Goal: Task Accomplishment & Management: Use online tool/utility

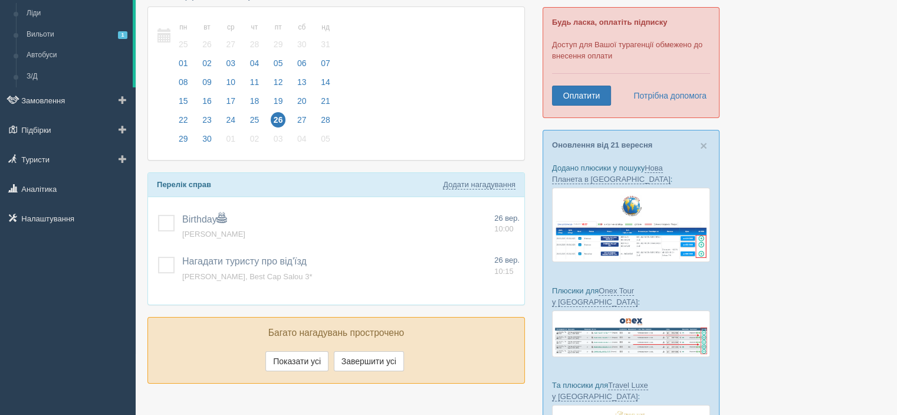
scroll to position [59, 0]
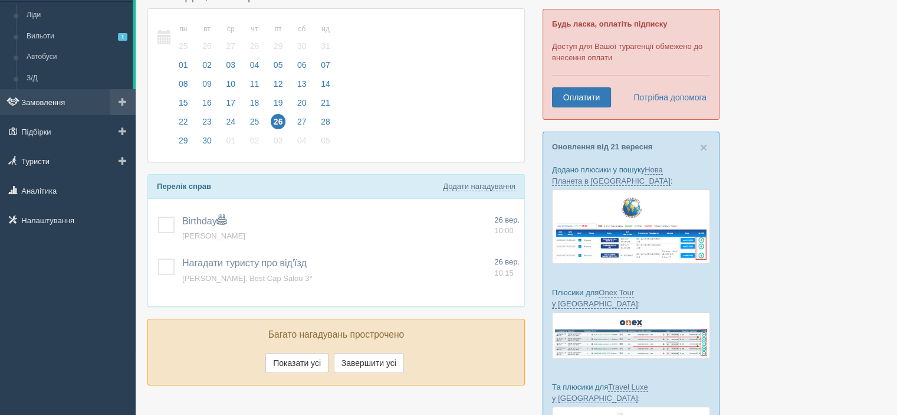
click at [58, 102] on link "Замовлення" at bounding box center [68, 102] width 136 height 26
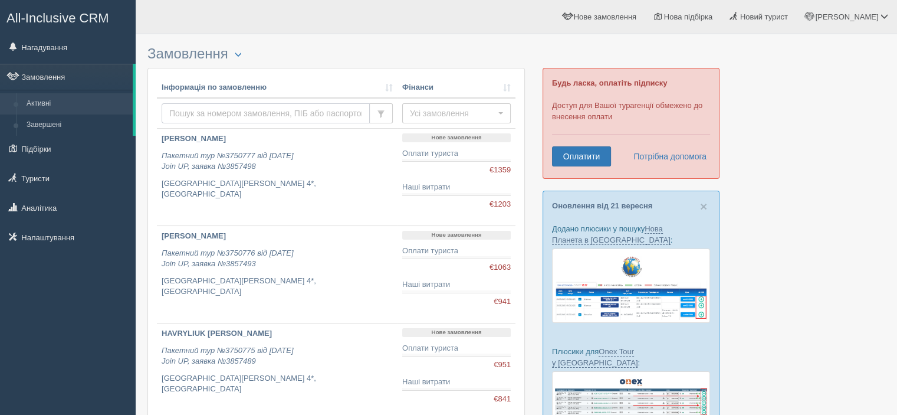
click at [218, 114] on input "text" at bounding box center [266, 113] width 208 height 20
type input "stol"
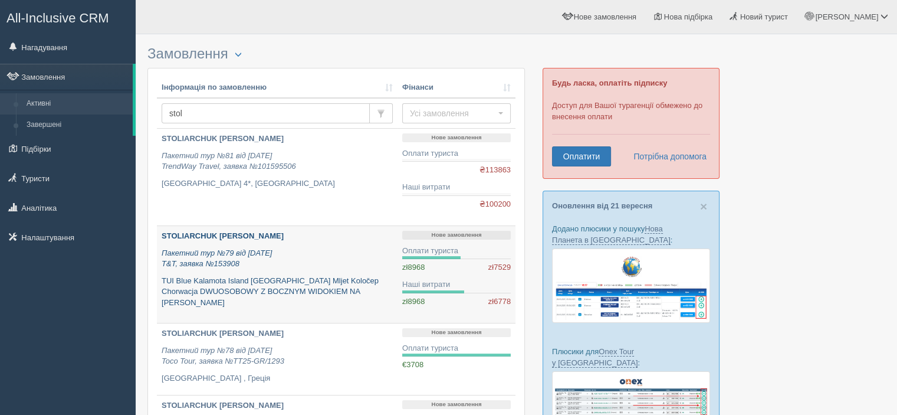
click at [193, 254] on icon "Пакетний тур №79 від 26.05.2025 T&T, заявка №153908" at bounding box center [217, 258] width 110 height 20
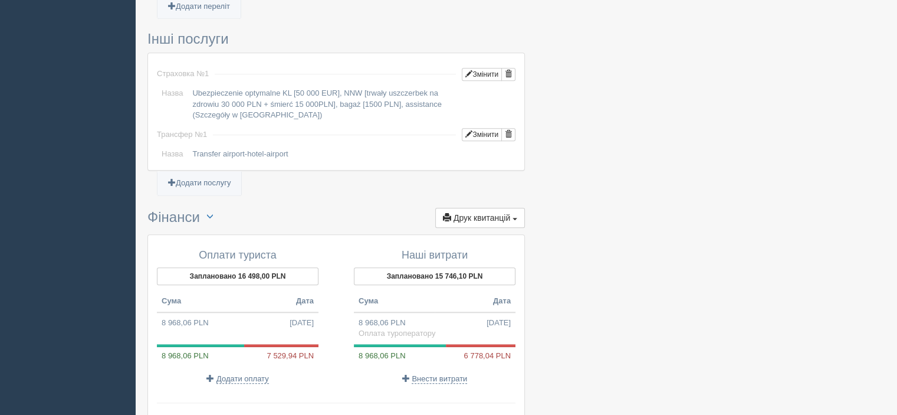
scroll to position [1120, 0]
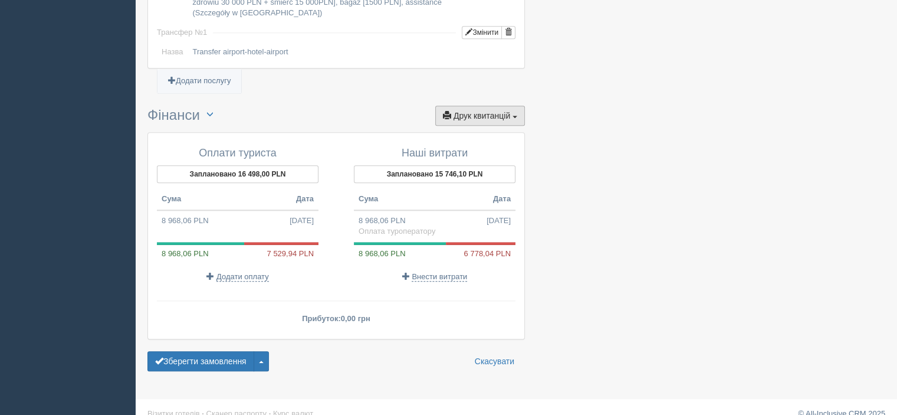
click at [459, 111] on span "Друк квитанцій" at bounding box center [482, 115] width 57 height 9
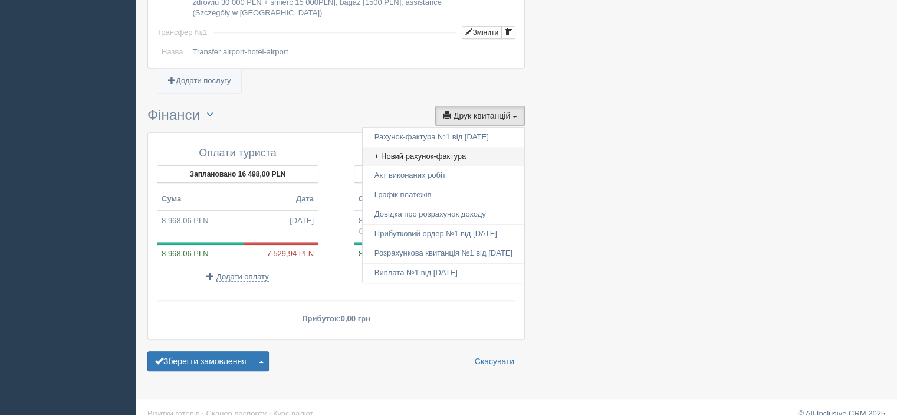
click at [393, 147] on link "+ Новий рахунок-фактура" at bounding box center [444, 156] width 162 height 19
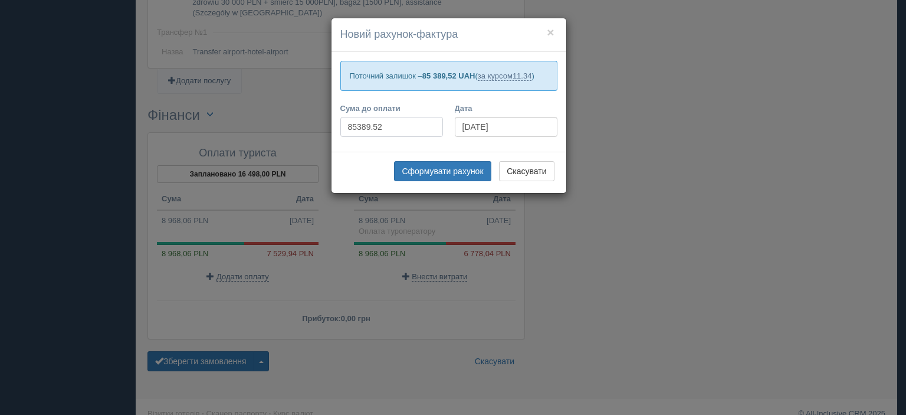
click at [385, 129] on input "85389.52" at bounding box center [391, 127] width 103 height 20
click at [41, 202] on div "× Новий рахунок-фактура Поточний залишок – 85 389,52 UAH ( за курсом 11.34 ) Су…" at bounding box center [453, 207] width 906 height 415
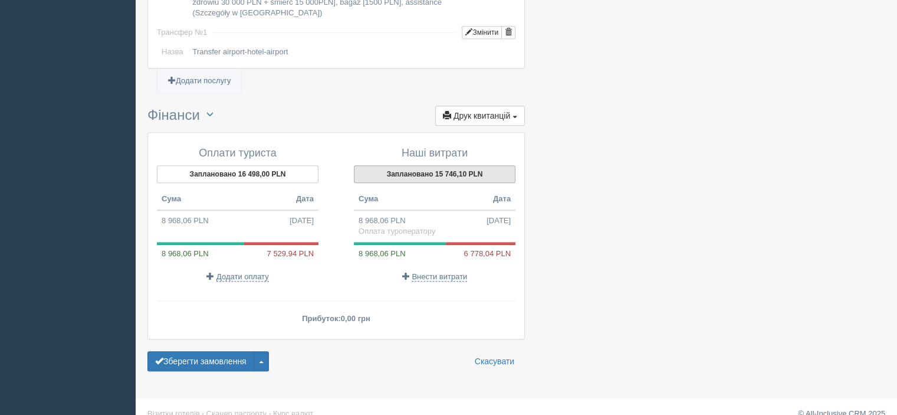
click at [493, 165] on button "Заплановано 15 746,10 PLN" at bounding box center [435, 174] width 162 height 18
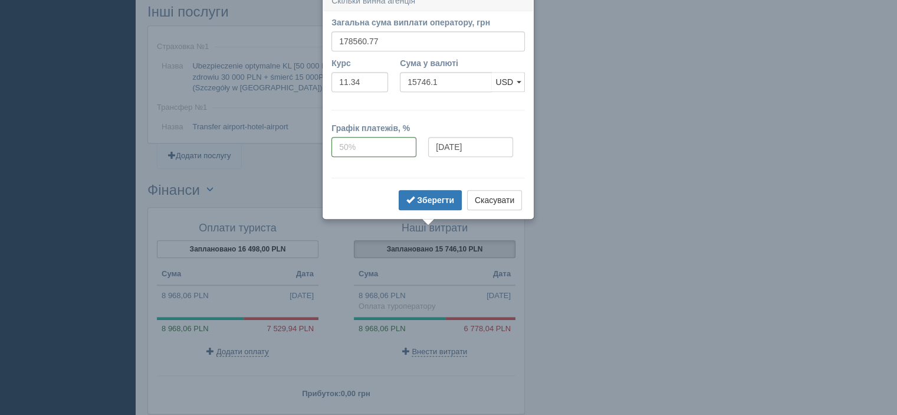
scroll to position [1036, 0]
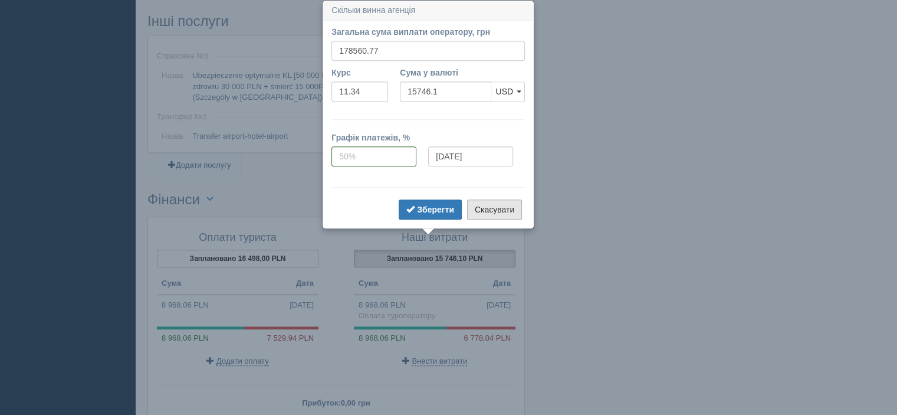
click at [496, 212] on button "Скасувати" at bounding box center [494, 209] width 55 height 20
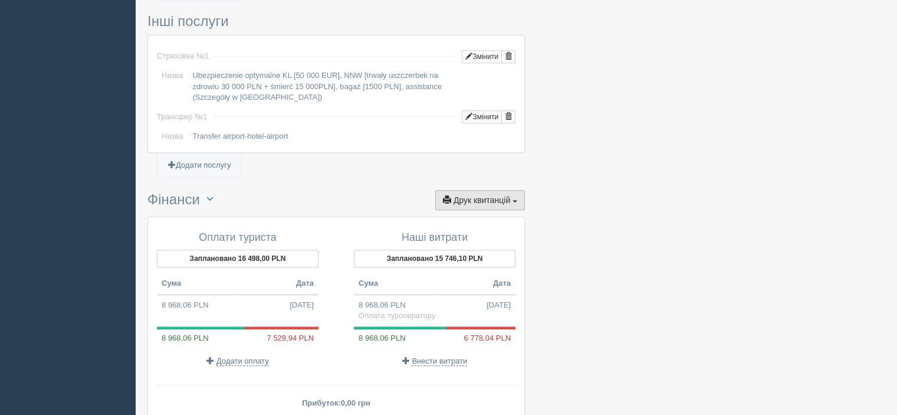
click at [497, 195] on span "Друк квитанцій" at bounding box center [482, 199] width 57 height 9
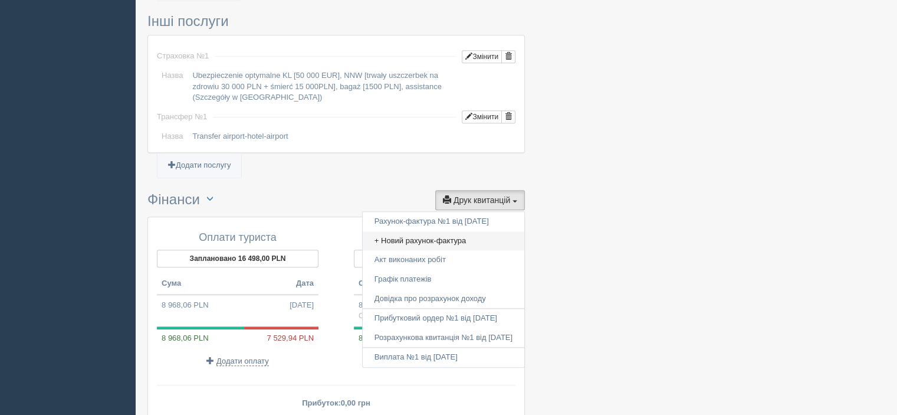
click at [406, 231] on link "+ Новий рахунок-фактура" at bounding box center [444, 240] width 162 height 19
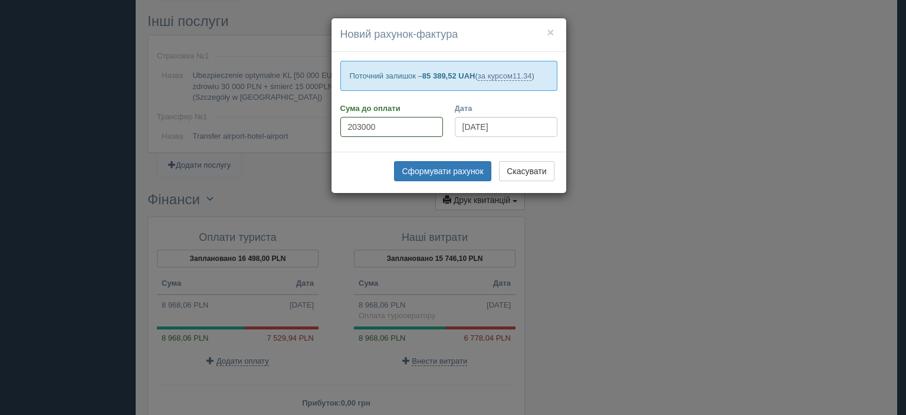
type input "203000"
click at [470, 126] on input "26.09.2025" at bounding box center [506, 127] width 103 height 20
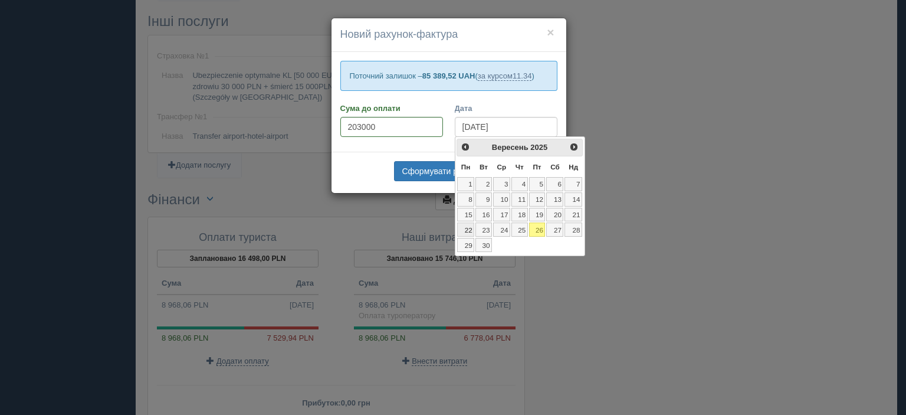
click at [466, 227] on link "22" at bounding box center [465, 229] width 17 height 14
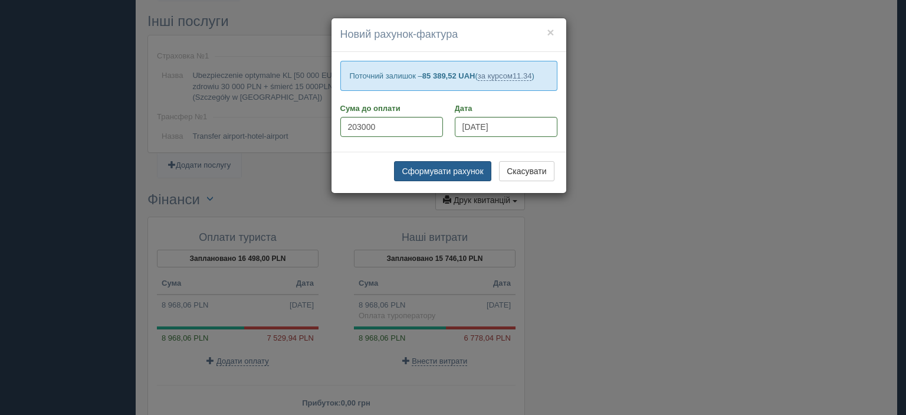
click at [436, 174] on button "Сформувати рахунок" at bounding box center [442, 171] width 97 height 20
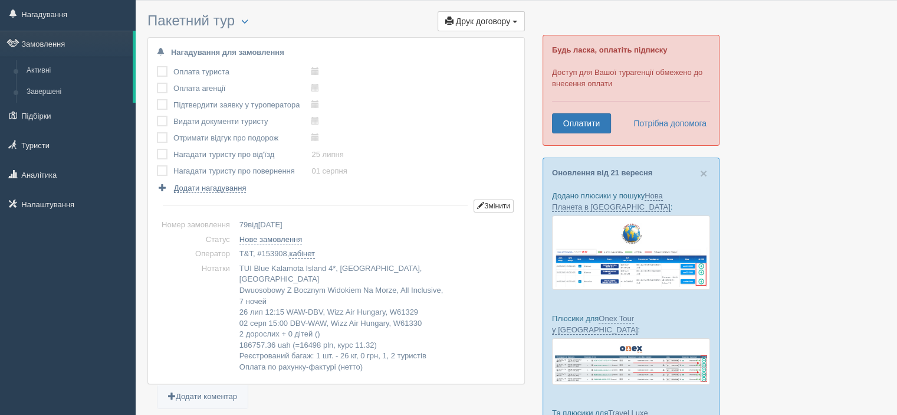
scroll to position [0, 0]
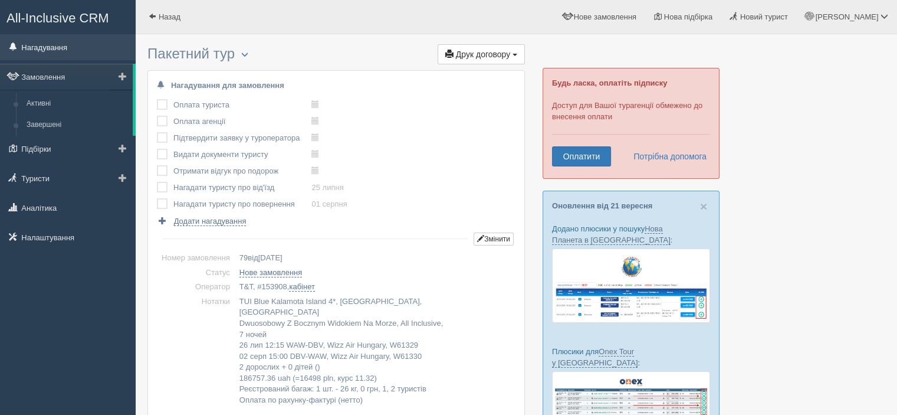
click at [56, 51] on link "Нагадування" at bounding box center [68, 47] width 136 height 26
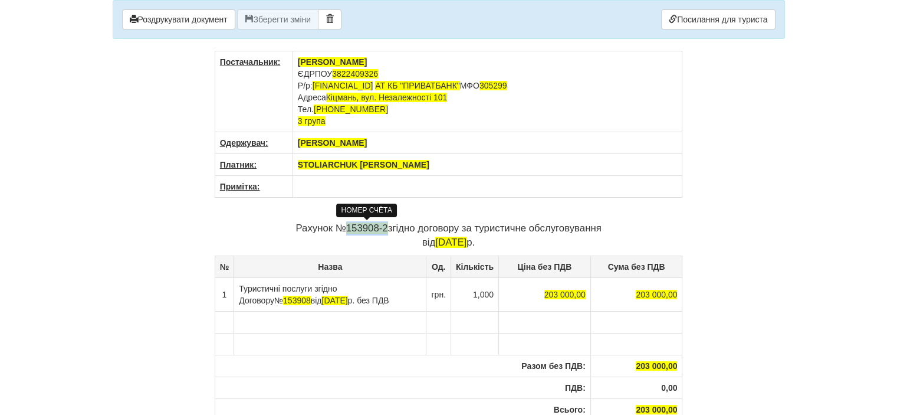
drag, startPoint x: 389, startPoint y: 226, endPoint x: 347, endPoint y: 228, distance: 42.0
click at [347, 228] on p "Рахунок № 153908-2 згідно договору за туристичне обслуговування від [DATE]" at bounding box center [449, 235] width 468 height 28
click at [386, 224] on span "MD-2525/1" at bounding box center [367, 227] width 49 height 11
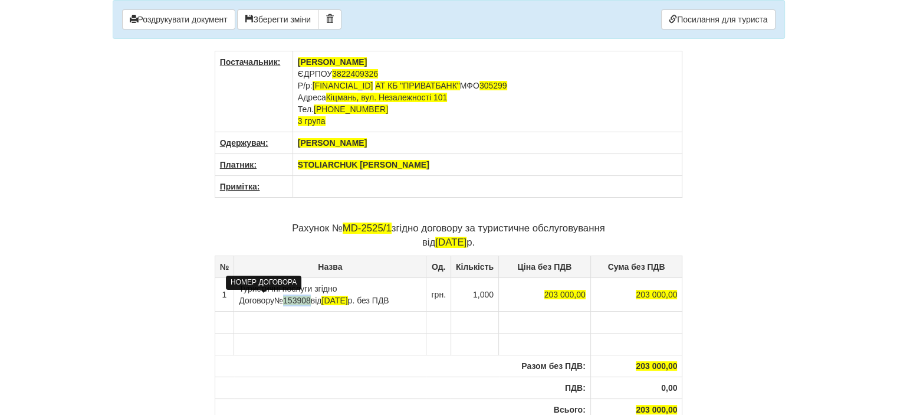
drag, startPoint x: 276, startPoint y: 297, endPoint x: 251, endPoint y: 298, distance: 24.8
click at [283, 298] on span "153908" at bounding box center [297, 300] width 28 height 9
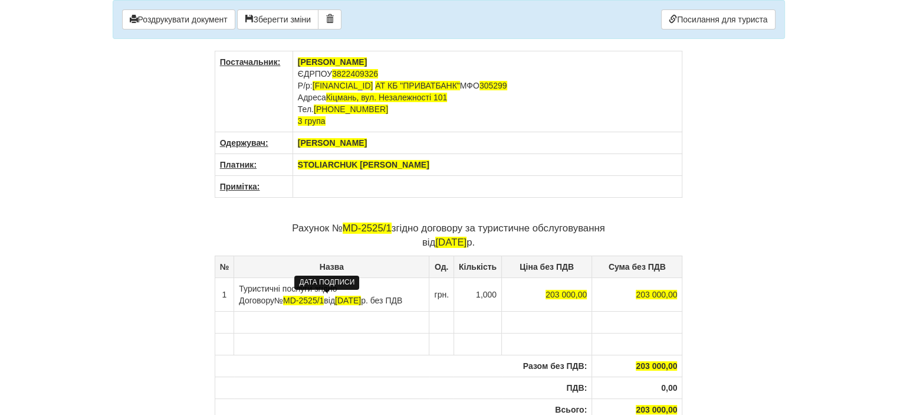
click at [335, 300] on span "[DATE]" at bounding box center [348, 300] width 26 height 9
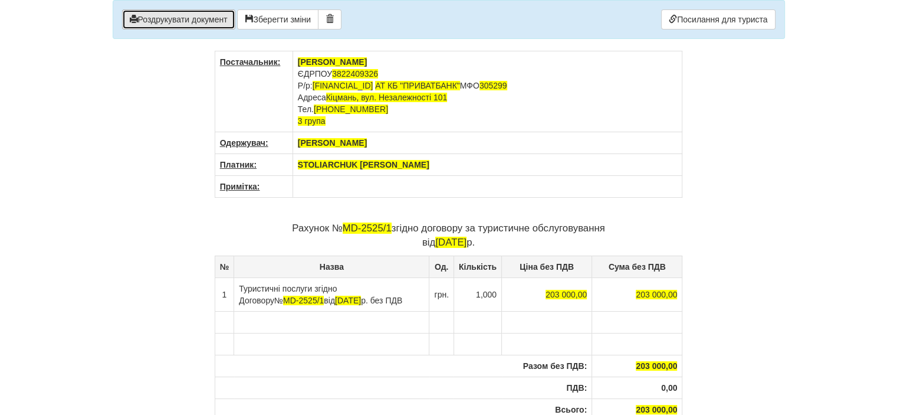
click at [165, 18] on button "Роздрукувати документ" at bounding box center [178, 19] width 113 height 20
